Goal: Transaction & Acquisition: Purchase product/service

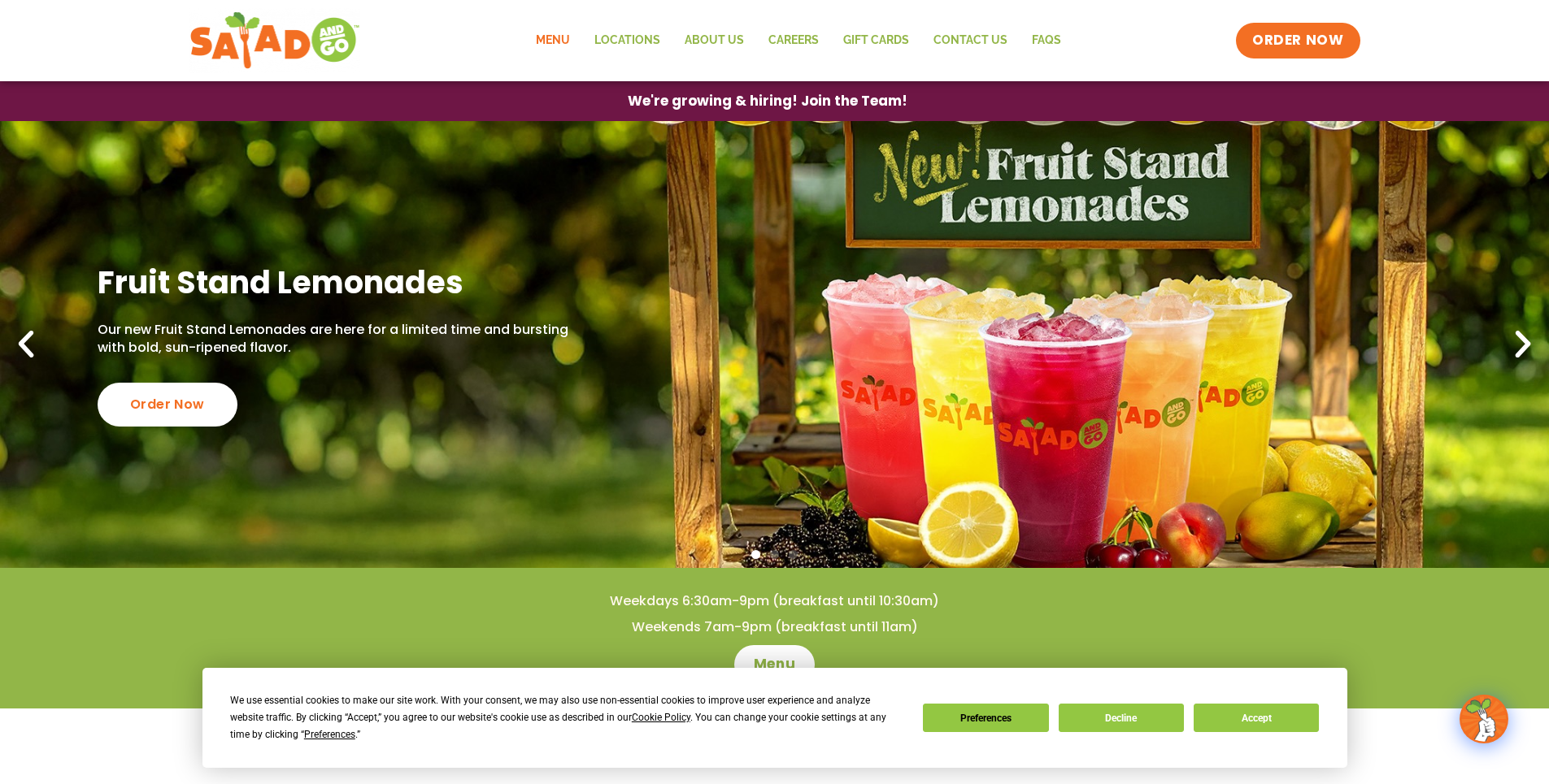
click at [545, 45] on link "Menu" at bounding box center [553, 40] width 59 height 37
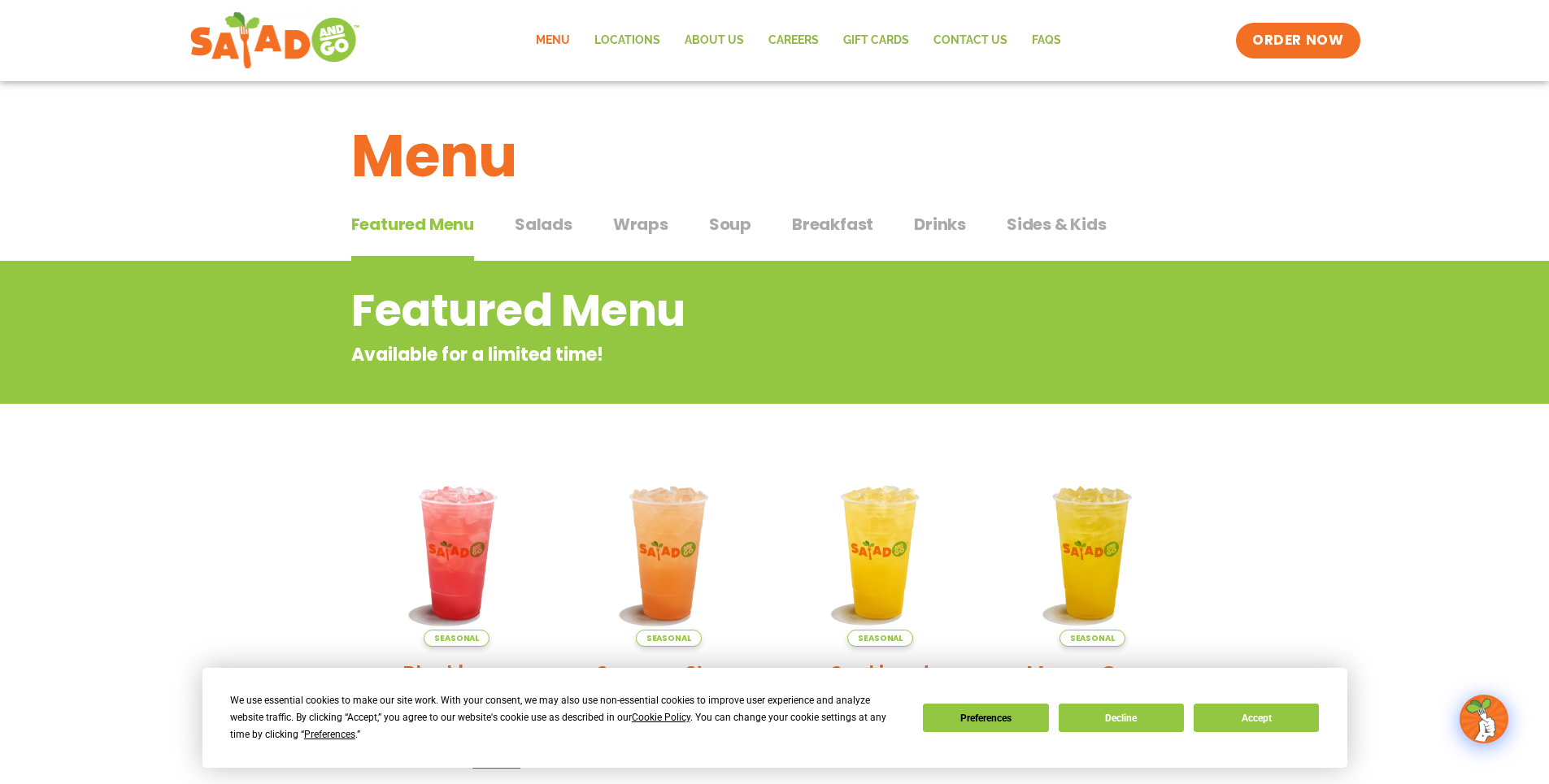
click at [742, 221] on span "Soup" at bounding box center [730, 224] width 43 height 24
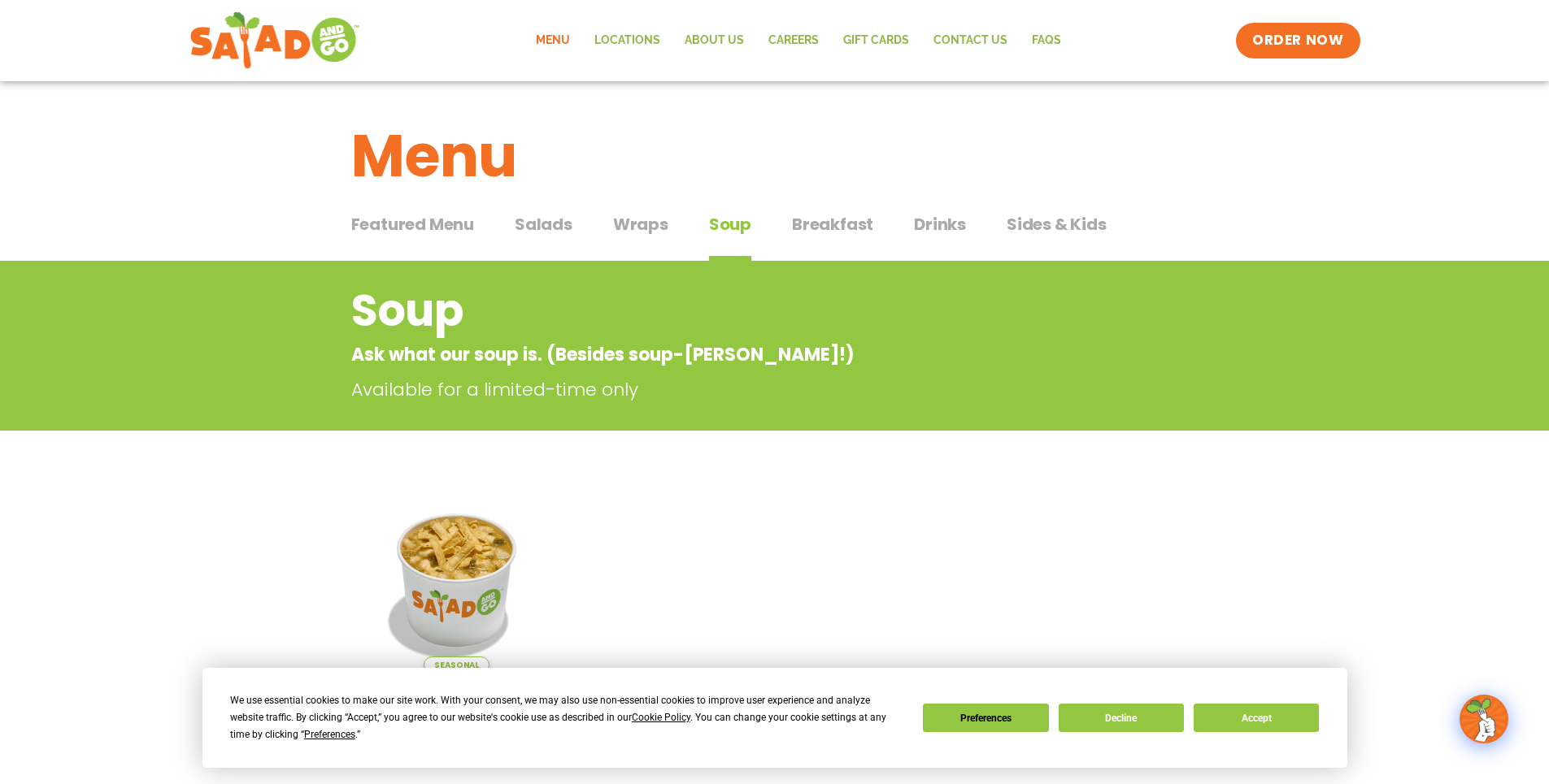
click at [644, 225] on span "Wraps" at bounding box center [640, 224] width 55 height 24
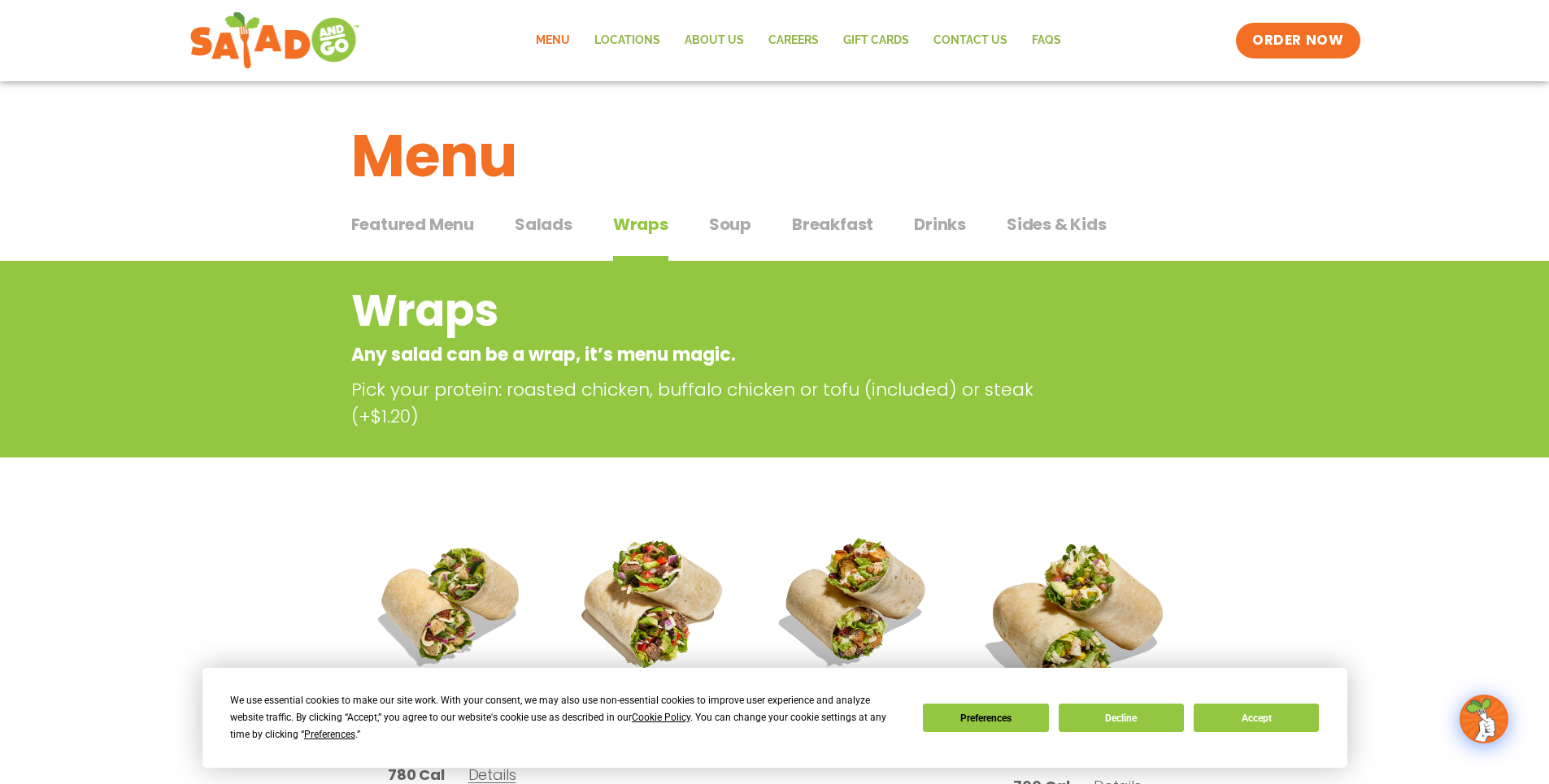
click at [1052, 234] on span "Sides & Kids" at bounding box center [1056, 224] width 100 height 24
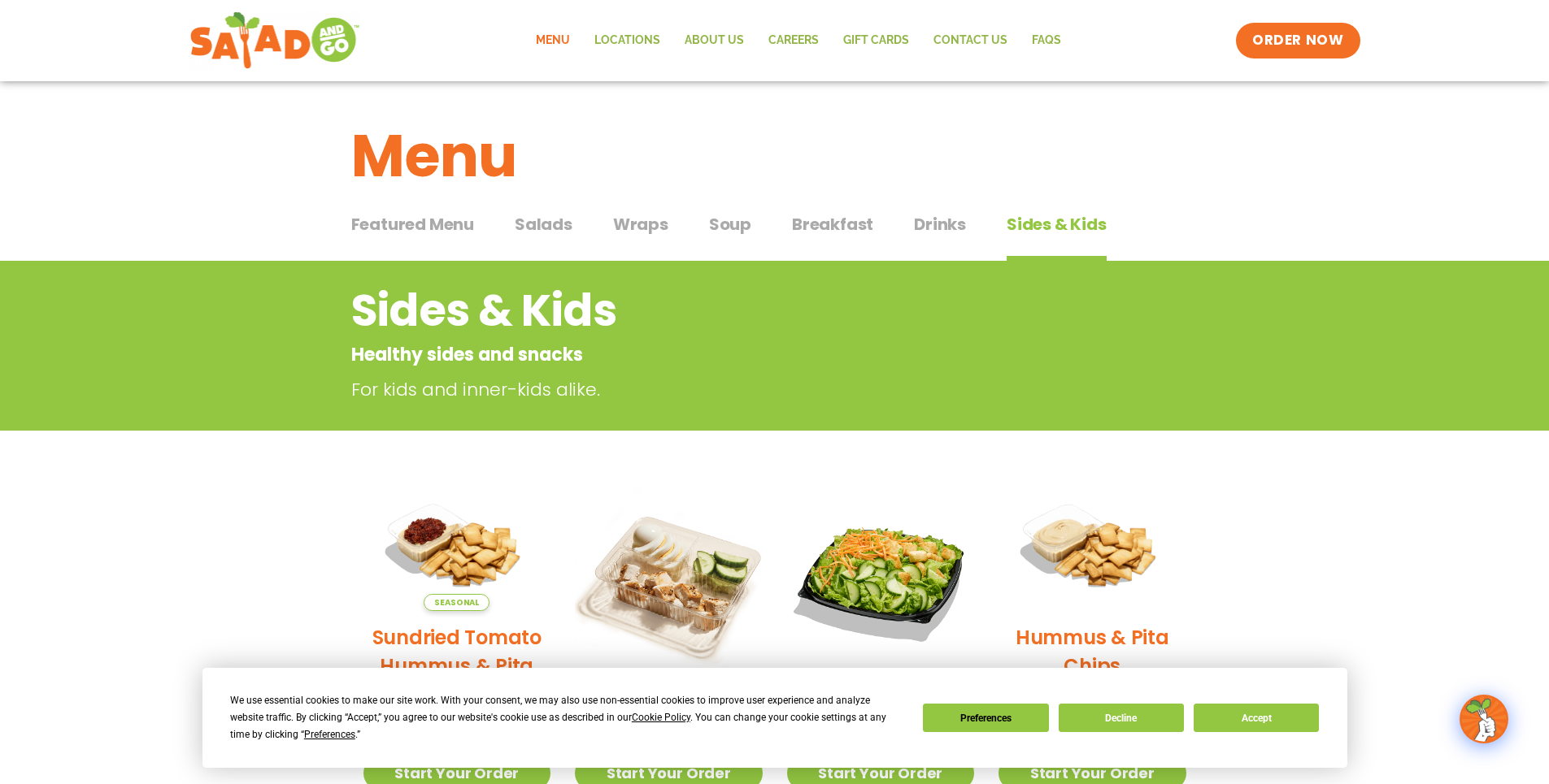
click at [642, 227] on span "Wraps" at bounding box center [640, 224] width 55 height 24
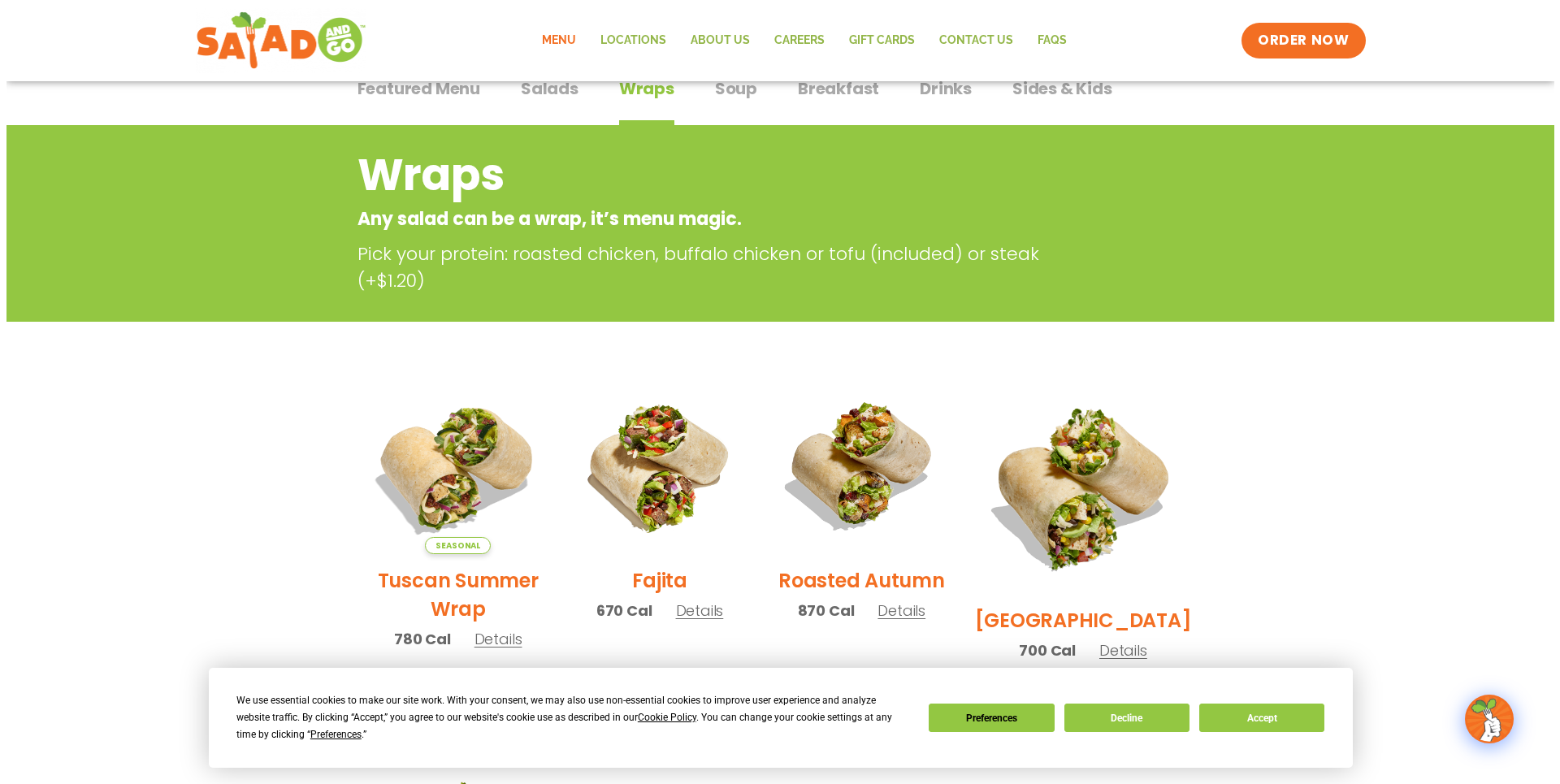
scroll to position [81, 0]
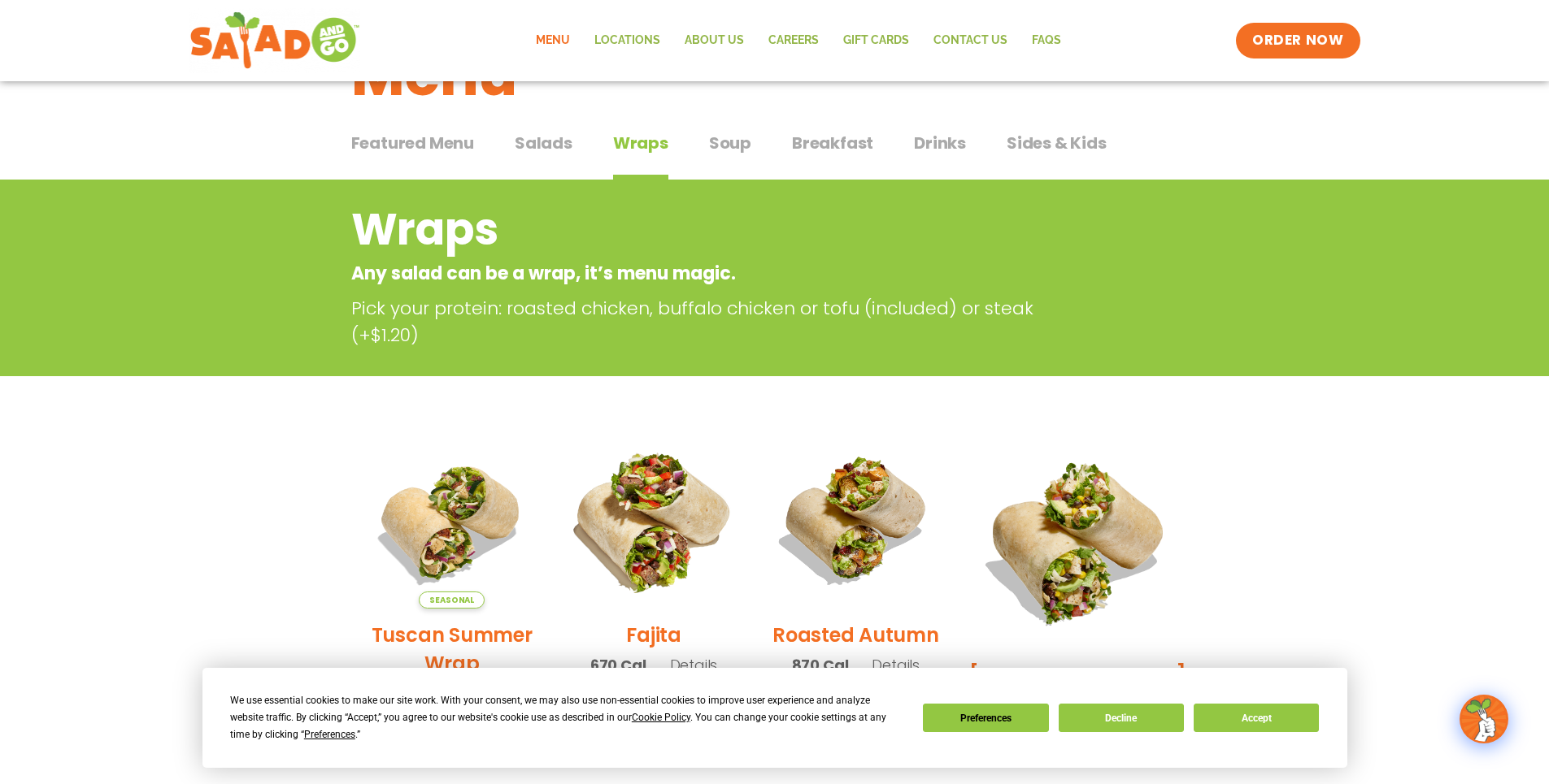
click at [641, 502] on img at bounding box center [654, 521] width 208 height 208
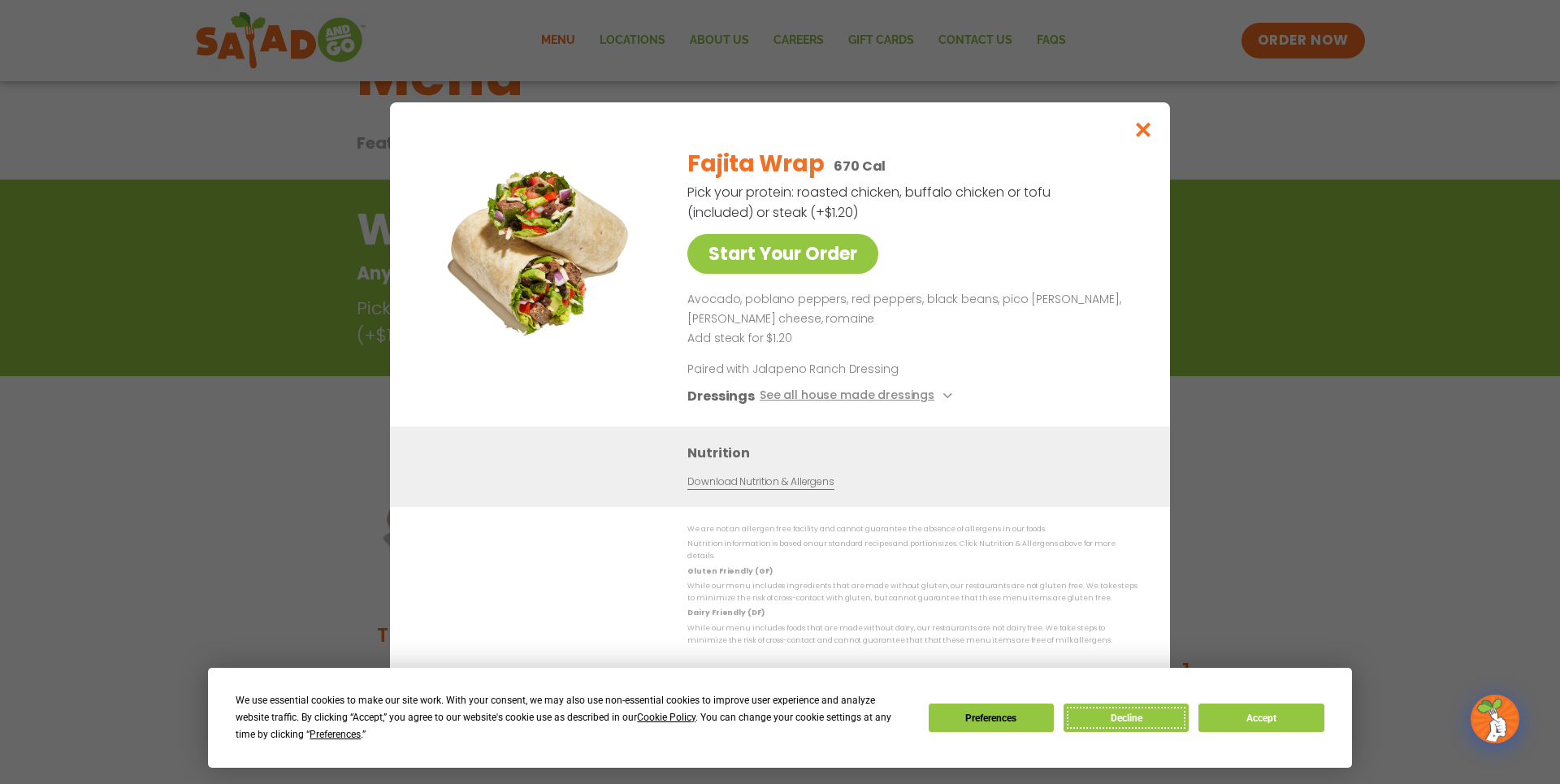
click at [1130, 725] on button "Decline" at bounding box center [1126, 717] width 125 height 28
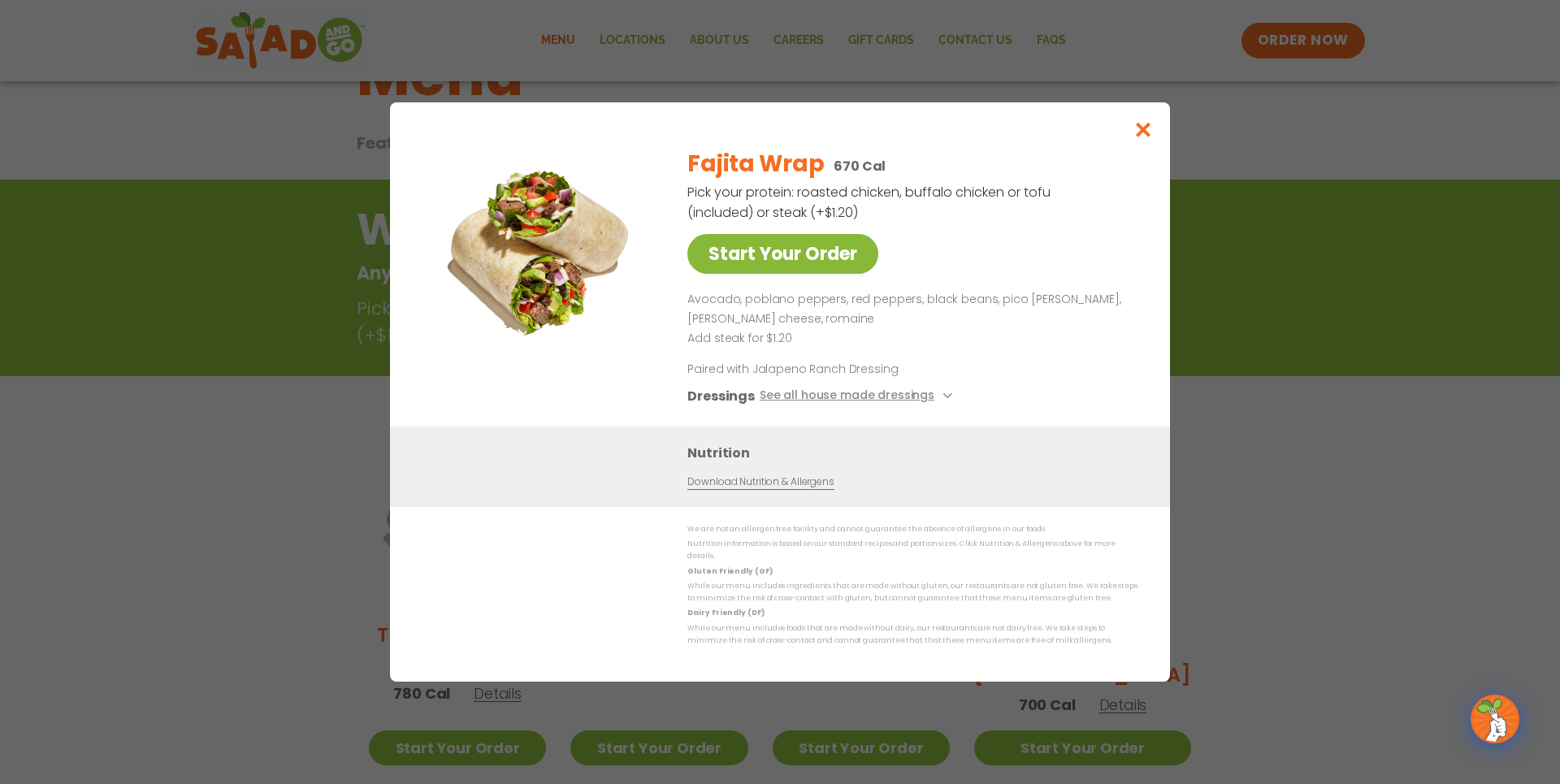
click at [800, 255] on link "Start Your Order" at bounding box center [782, 253] width 191 height 40
